Goal: Task Accomplishment & Management: Complete application form

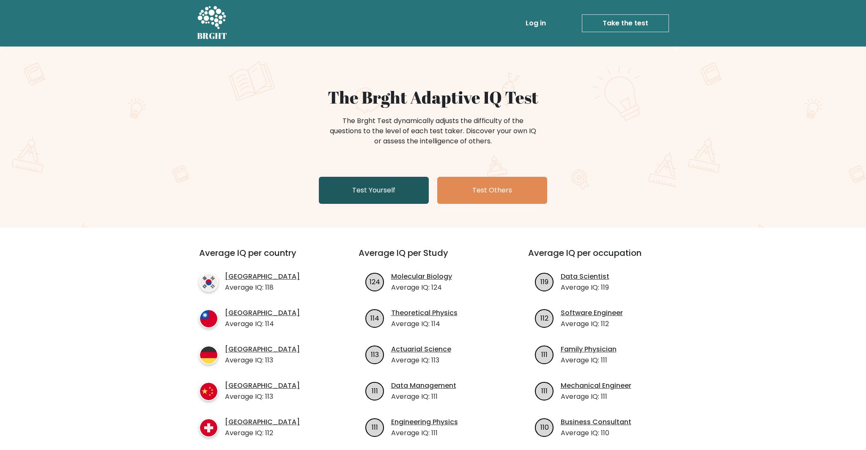
click at [411, 195] on link "Test Yourself" at bounding box center [374, 190] width 110 height 27
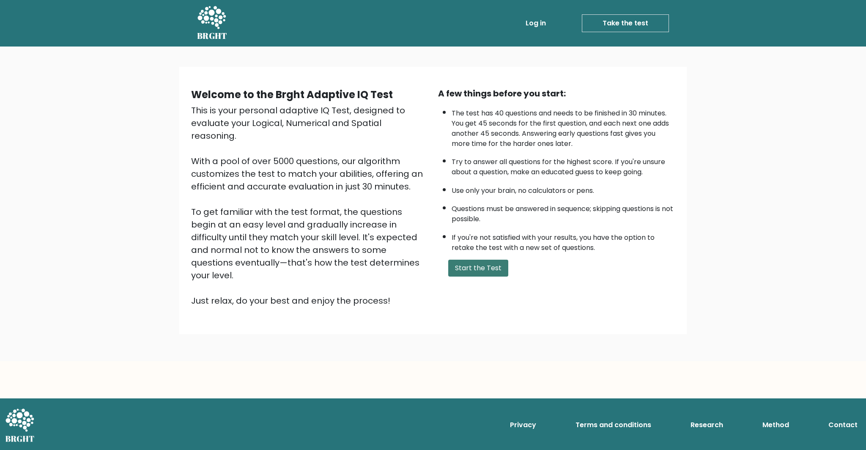
click at [503, 269] on button "Start the Test" at bounding box center [478, 268] width 60 height 17
click at [489, 267] on button "Start the Test" at bounding box center [478, 268] width 60 height 17
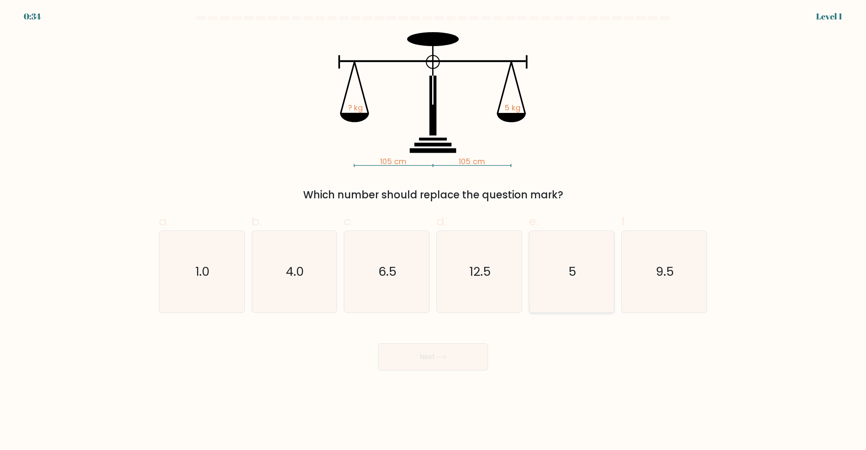
click at [544, 259] on icon "5" at bounding box center [572, 272] width 82 height 82
click at [434, 231] on input "e. 5" at bounding box center [433, 227] width 0 height 5
radio input "true"
click at [431, 368] on button "Next" at bounding box center [433, 356] width 110 height 27
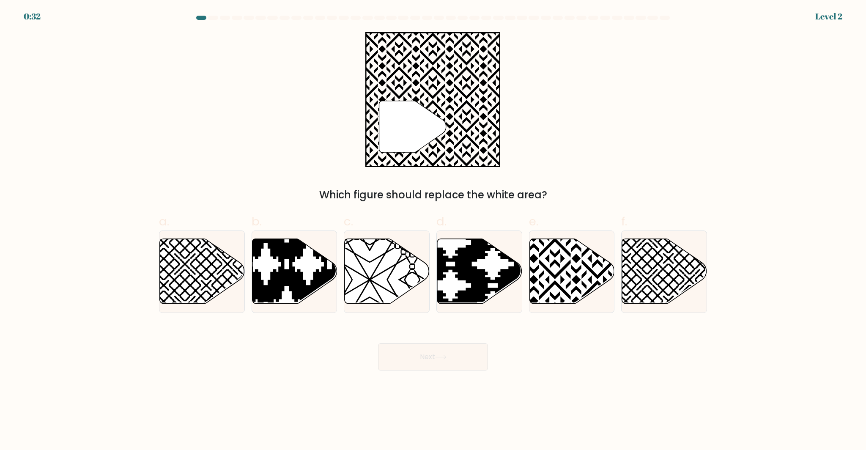
click at [427, 366] on button "Next" at bounding box center [433, 356] width 110 height 27
click at [544, 255] on icon at bounding box center [572, 271] width 85 height 65
click at [434, 231] on input "e." at bounding box center [433, 227] width 0 height 5
radio input "true"
click at [455, 348] on button "Next" at bounding box center [433, 356] width 110 height 27
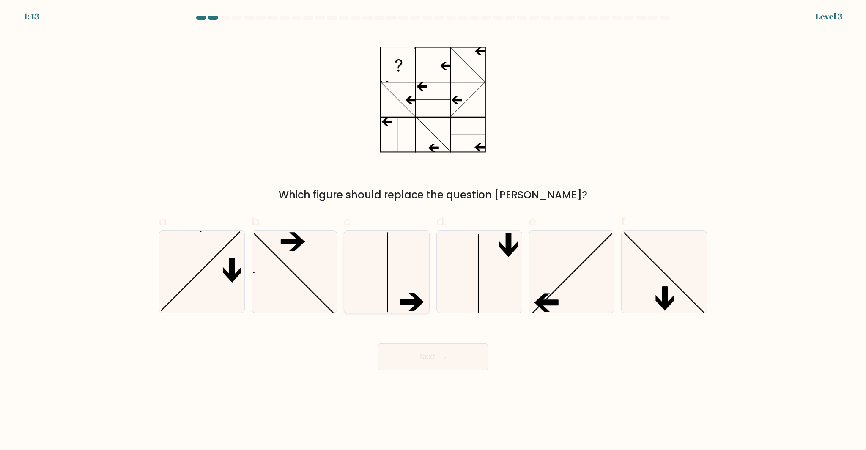
click at [408, 272] on icon at bounding box center [387, 272] width 82 height 82
click at [433, 231] on input "c." at bounding box center [433, 227] width 0 height 5
radio input "true"
click at [544, 261] on icon at bounding box center [572, 272] width 82 height 82
click at [434, 231] on input "e." at bounding box center [433, 227] width 0 height 5
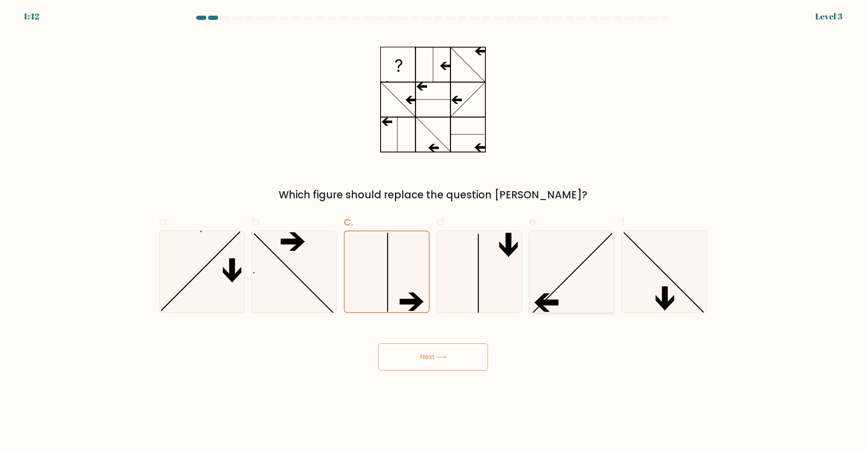
radio input "true"
click at [417, 348] on button "Next" at bounding box center [433, 356] width 110 height 27
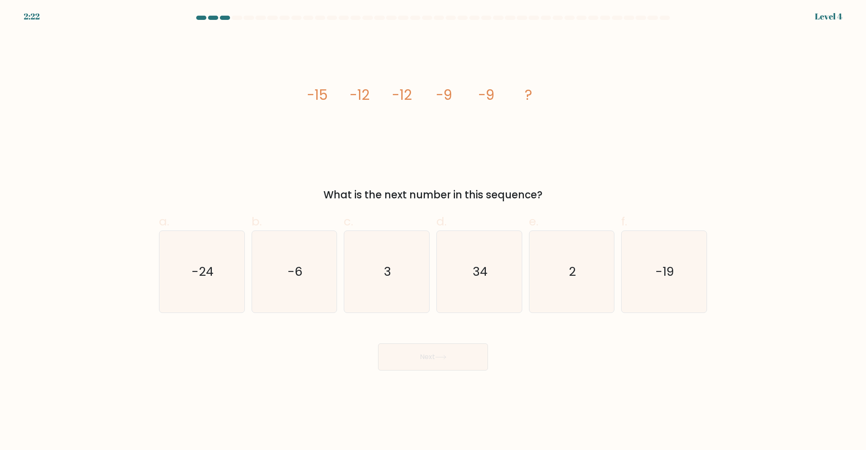
click at [420, 224] on label "c. 3" at bounding box center [387, 263] width 86 height 100
click at [433, 225] on input "c. 3" at bounding box center [433, 227] width 0 height 5
radio input "true"
click at [306, 261] on icon "-6" at bounding box center [294, 272] width 82 height 82
click at [433, 231] on input "b. -6" at bounding box center [433, 227] width 0 height 5
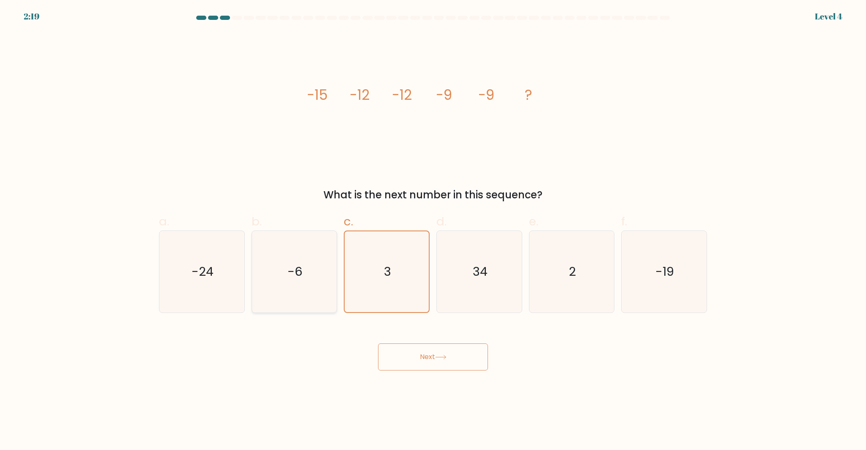
radio input "true"
click at [401, 362] on button "Next" at bounding box center [433, 356] width 110 height 27
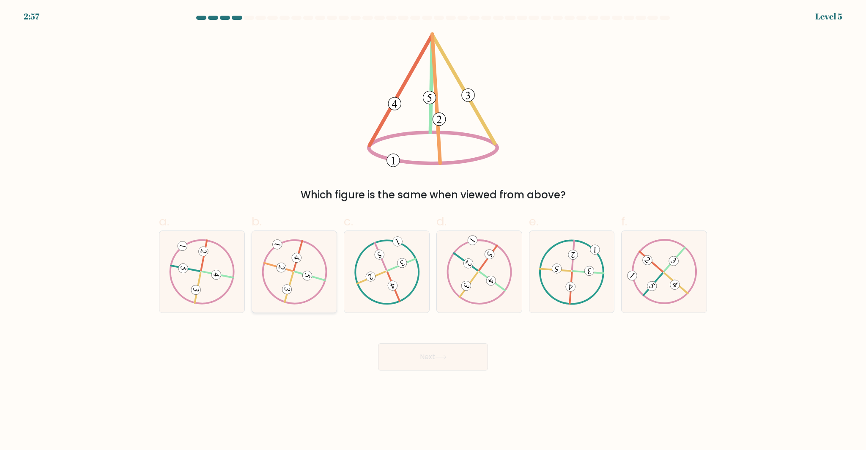
click at [317, 234] on div at bounding box center [295, 272] width 86 height 82
click at [433, 231] on input "b." at bounding box center [433, 227] width 0 height 5
radio input "true"
click at [417, 351] on button "Next" at bounding box center [433, 356] width 110 height 27
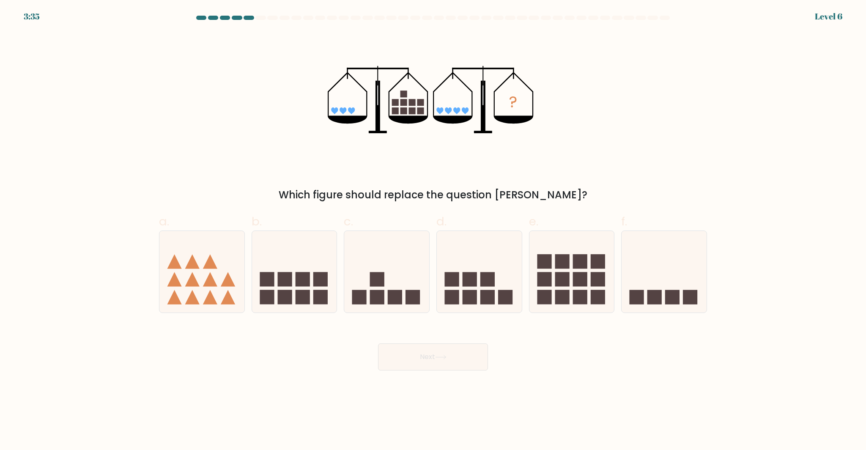
click at [237, 172] on div "? Which figure should replace the question mark?" at bounding box center [433, 117] width 558 height 170
drag, startPoint x: 564, startPoint y: 266, endPoint x: 560, endPoint y: 263, distance: 5.2
click at [561, 264] on rect at bounding box center [562, 261] width 14 height 14
click at [434, 231] on input "e." at bounding box center [433, 227] width 0 height 5
radio input "true"
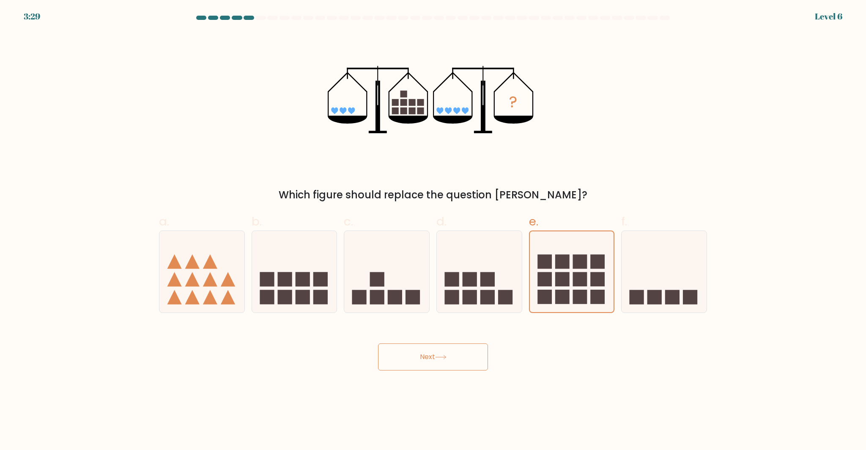
click at [437, 369] on button "Next" at bounding box center [433, 356] width 110 height 27
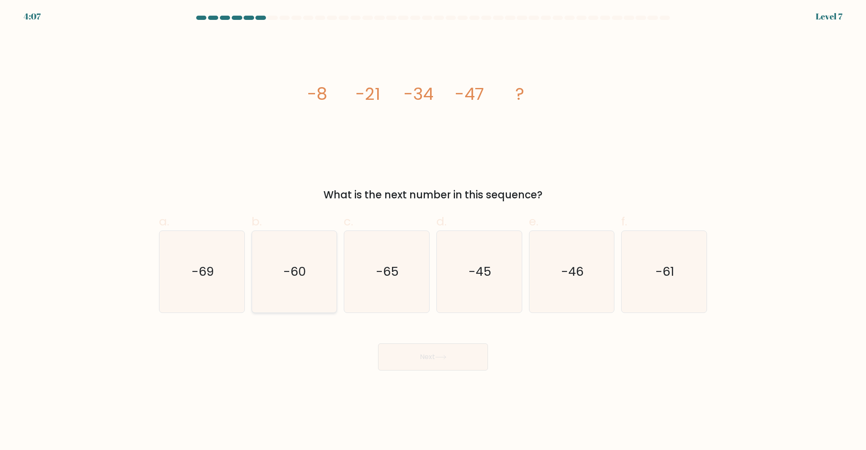
click at [276, 265] on icon "-60" at bounding box center [294, 272] width 82 height 82
click at [433, 231] on input "b. -60" at bounding box center [433, 227] width 0 height 5
radio input "true"
click at [407, 371] on body "4:06 Level 7" at bounding box center [433, 225] width 866 height 450
click at [404, 362] on button "Next" at bounding box center [433, 356] width 110 height 27
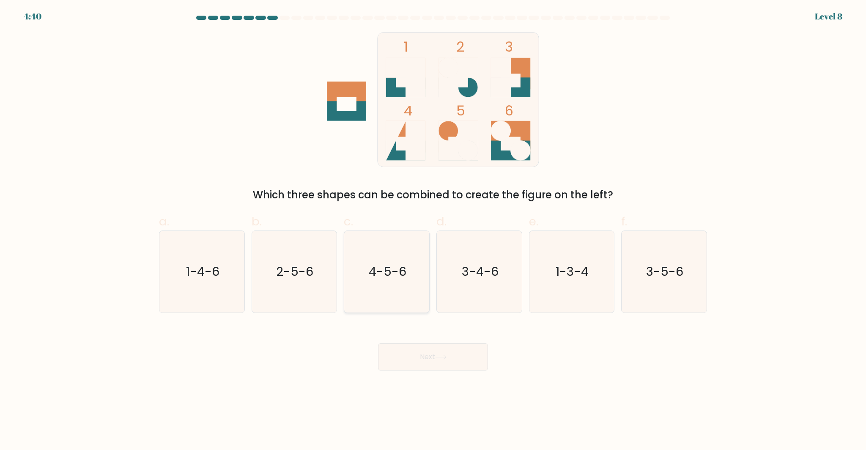
drag, startPoint x: 320, startPoint y: 275, endPoint x: 344, endPoint y: 279, distance: 24.0
click at [320, 275] on icon "2-5-6" at bounding box center [294, 272] width 82 height 82
click at [433, 231] on input "b. 2-5-6" at bounding box center [433, 227] width 0 height 5
radio input "true"
click at [445, 356] on icon at bounding box center [440, 357] width 11 height 5
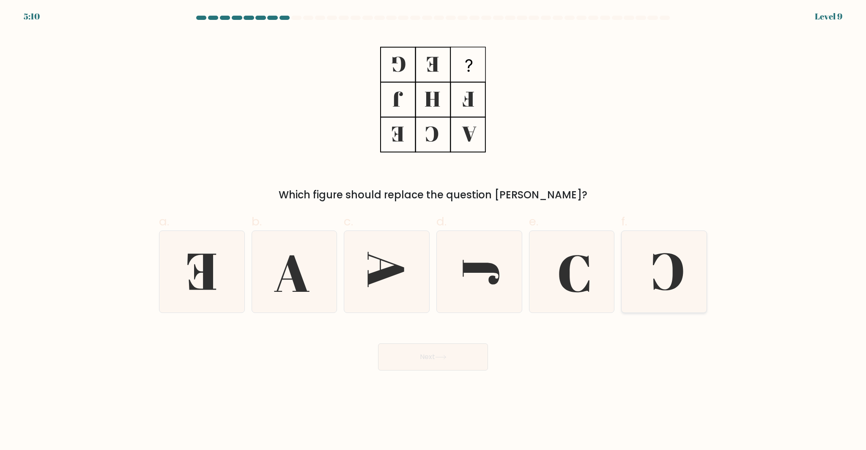
drag, startPoint x: 663, startPoint y: 237, endPoint x: 657, endPoint y: 234, distance: 6.8
click at [663, 237] on icon at bounding box center [664, 272] width 82 height 82
click at [434, 231] on input "f." at bounding box center [433, 227] width 0 height 5
radio input "true"
click at [439, 368] on button "Next" at bounding box center [433, 356] width 110 height 27
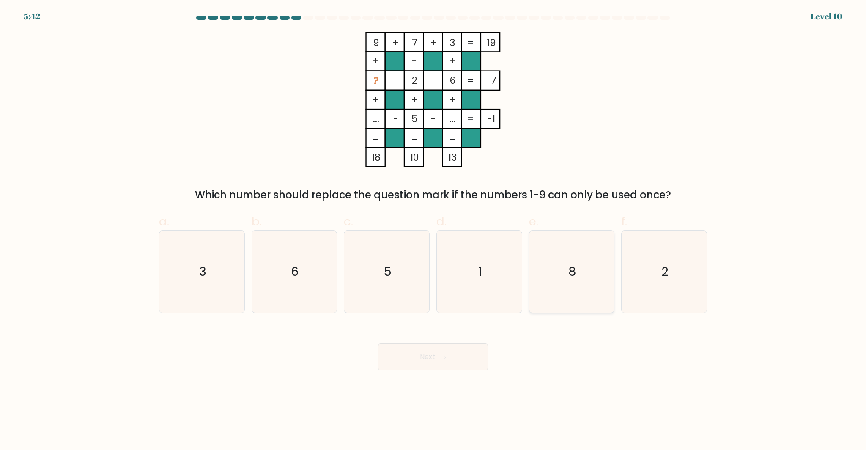
click at [569, 265] on text "8" at bounding box center [573, 271] width 8 height 17
click at [434, 231] on input "e. 8" at bounding box center [433, 227] width 0 height 5
radio input "true"
click at [419, 365] on button "Next" at bounding box center [433, 356] width 110 height 27
